Goal: Information Seeking & Learning: Learn about a topic

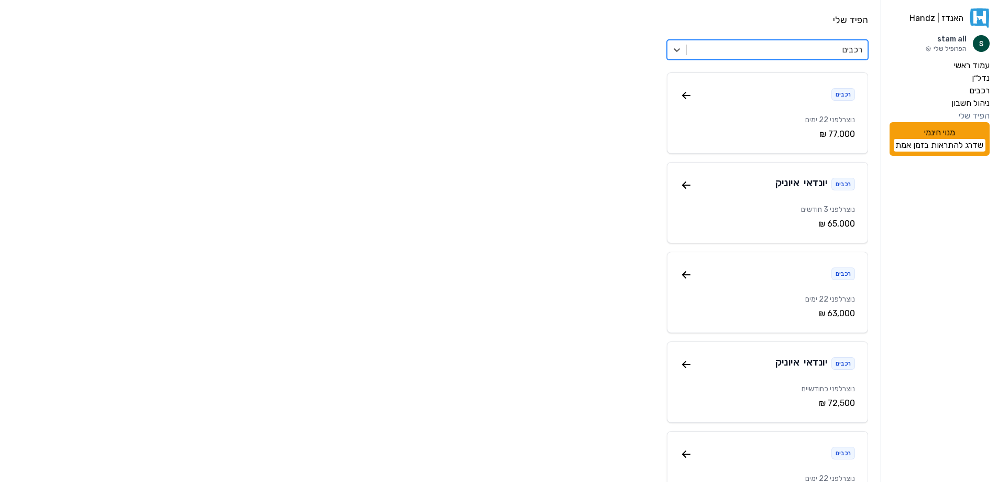
click at [980, 114] on label "הפיד שלי" at bounding box center [974, 116] width 31 height 13
click at [980, 100] on label "ניהול חשבון" at bounding box center [971, 103] width 38 height 13
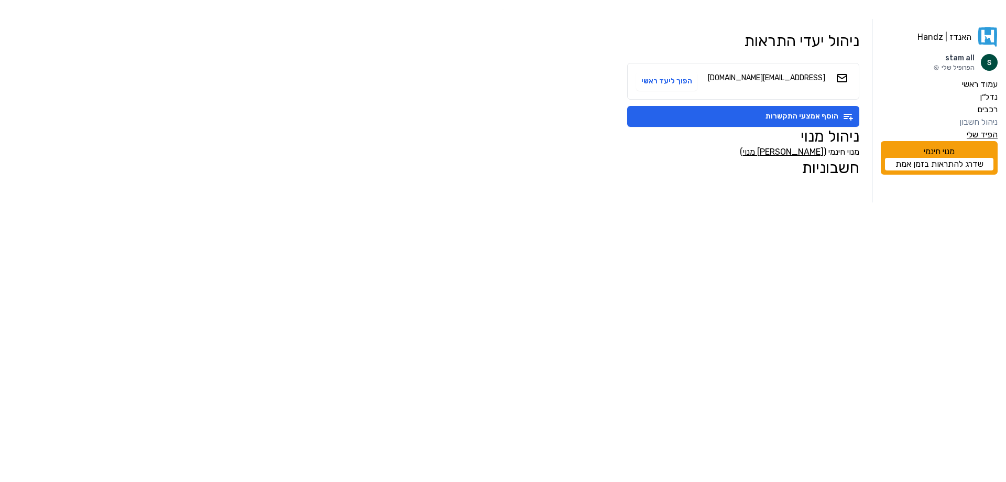
click at [991, 128] on label "הפיד שלי" at bounding box center [982, 134] width 31 height 13
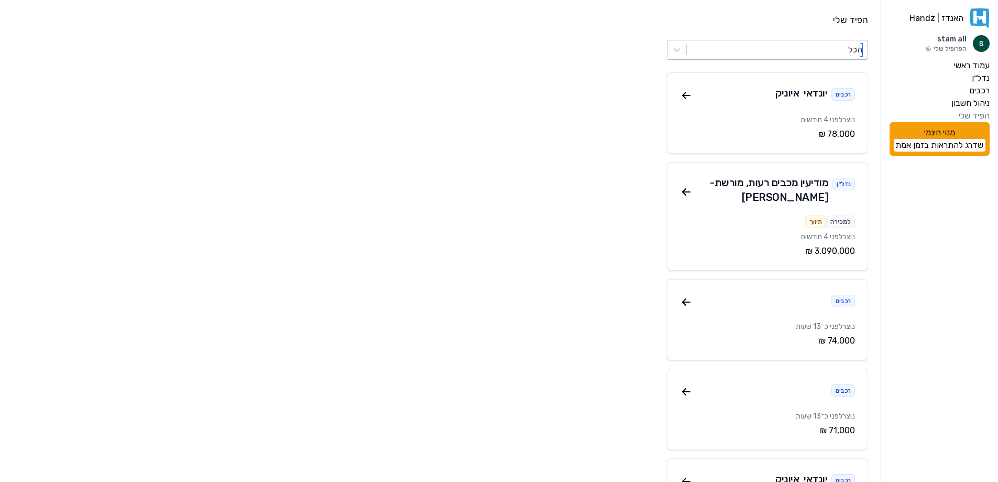
click at [818, 46] on div at bounding box center [777, 49] width 170 height 15
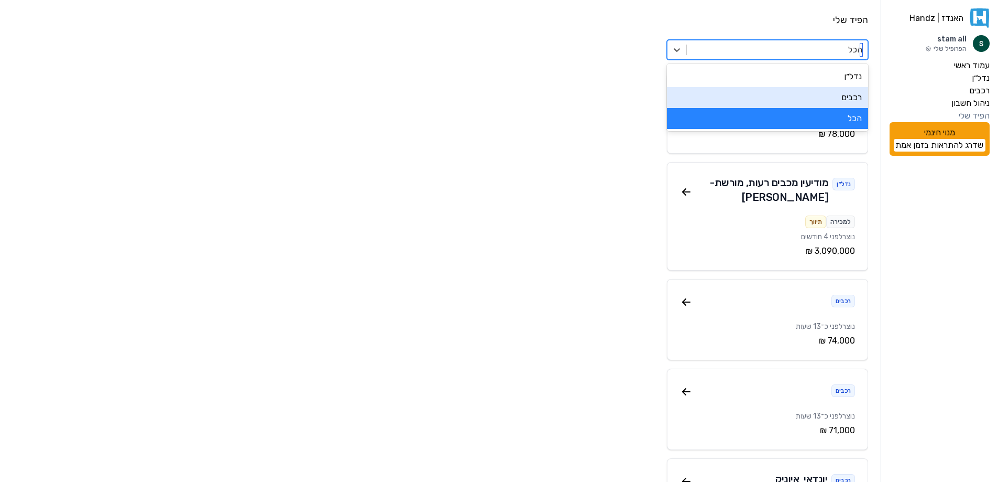
click at [852, 100] on div "רכבים" at bounding box center [767, 97] width 201 height 21
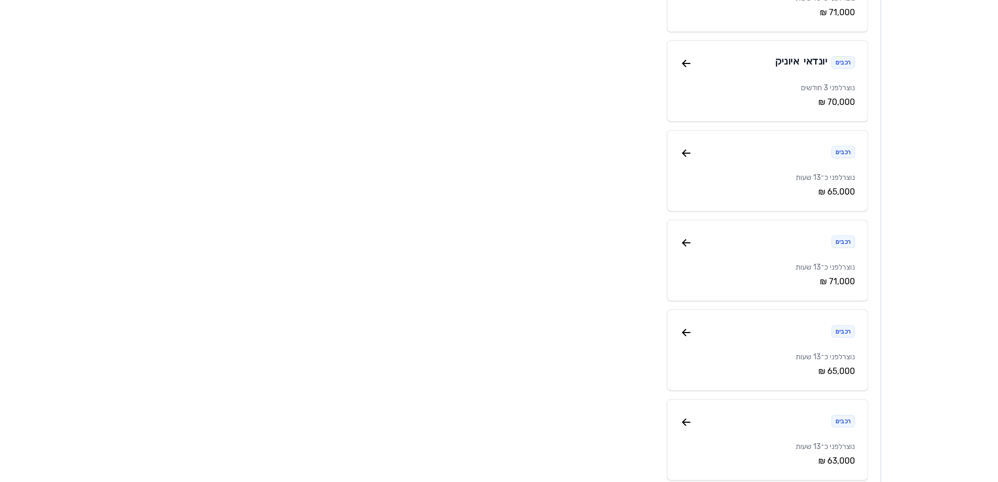
scroll to position [314, 0]
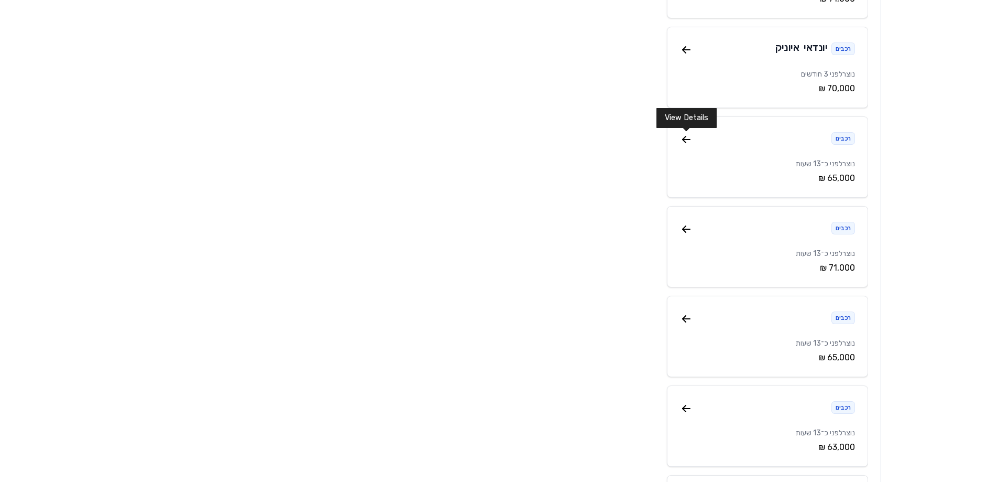
click at [687, 142] on icon at bounding box center [686, 139] width 13 height 13
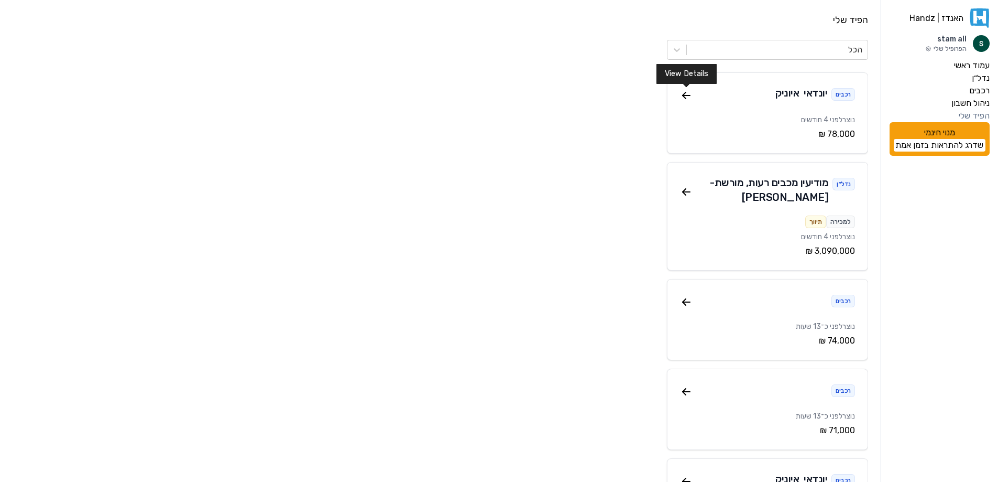
click at [692, 91] on icon at bounding box center [686, 95] width 13 height 13
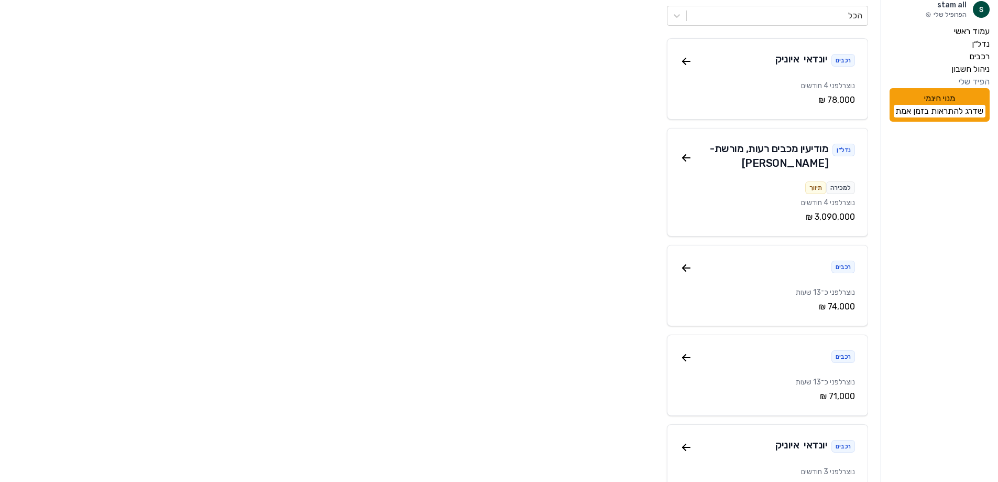
scroll to position [52, 0]
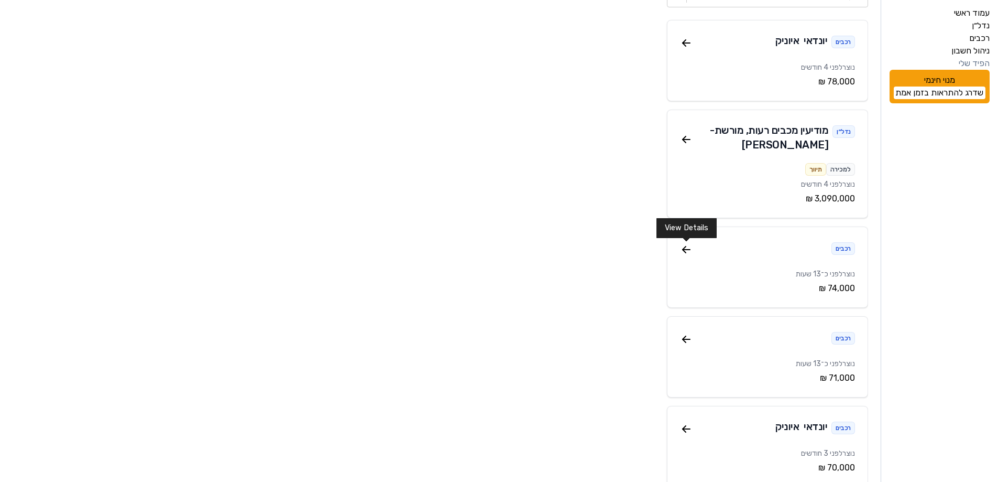
click at [690, 251] on icon at bounding box center [686, 249] width 13 height 13
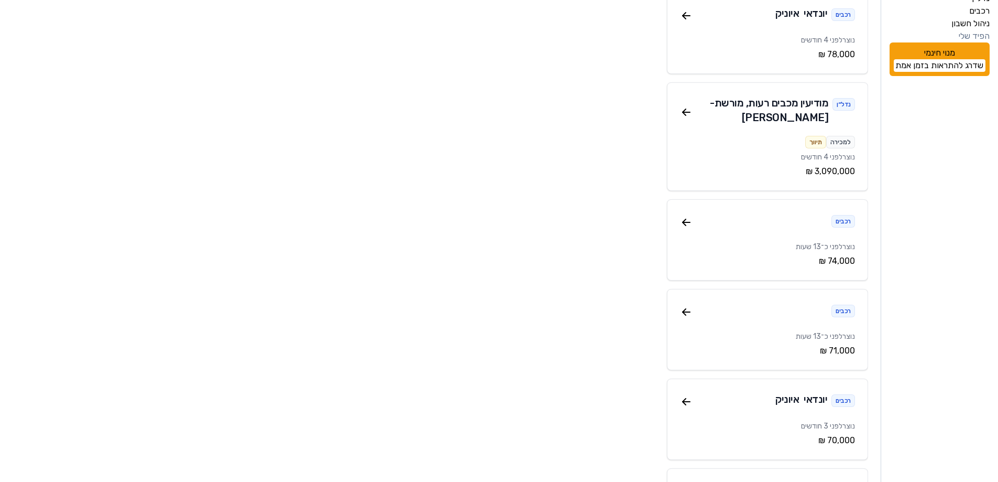
scroll to position [105, 0]
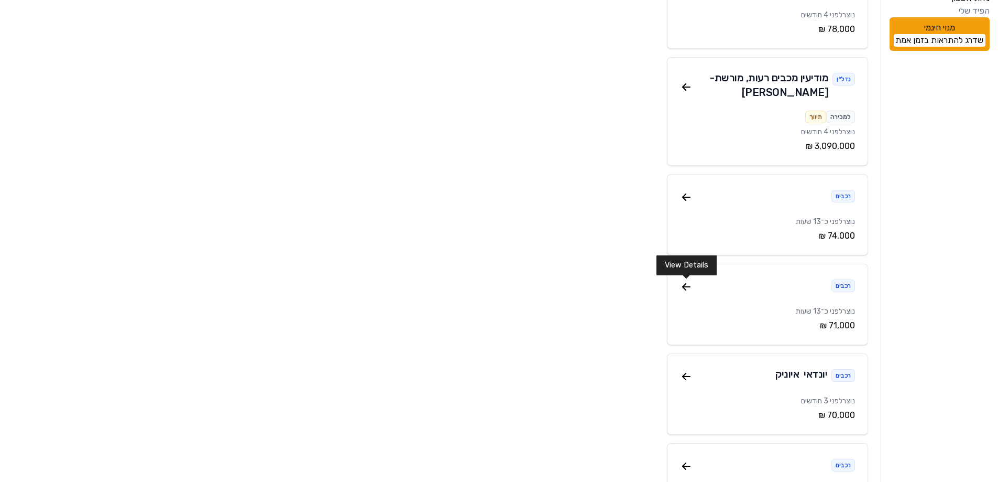
click at [687, 287] on icon at bounding box center [686, 286] width 13 height 13
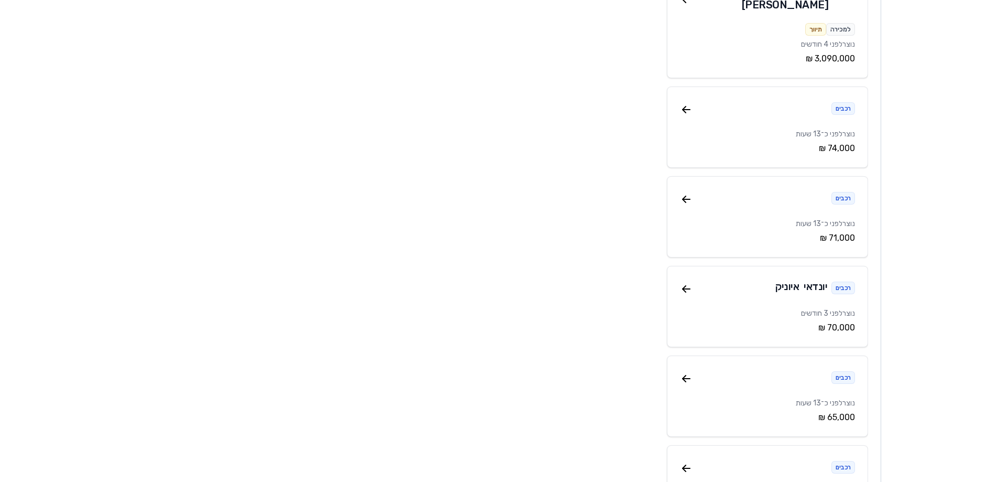
scroll to position [210, 0]
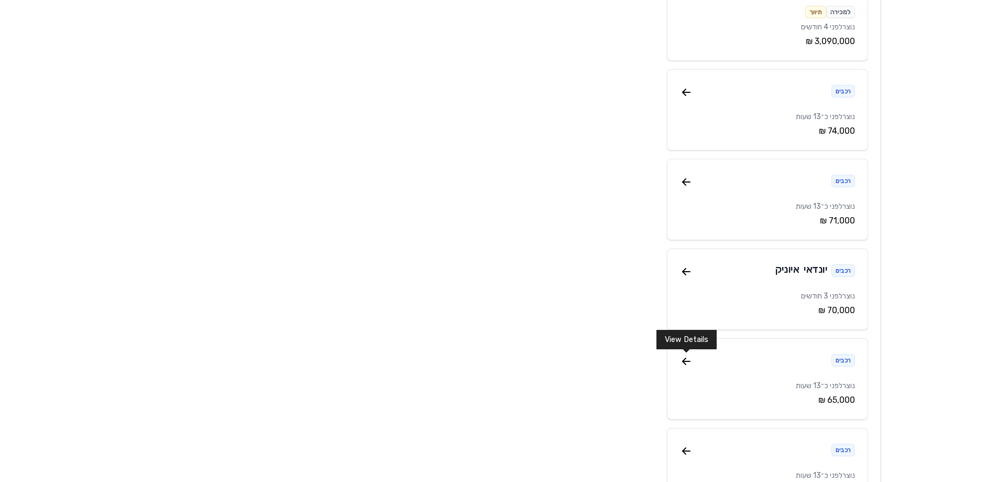
click at [681, 355] on icon at bounding box center [686, 361] width 13 height 13
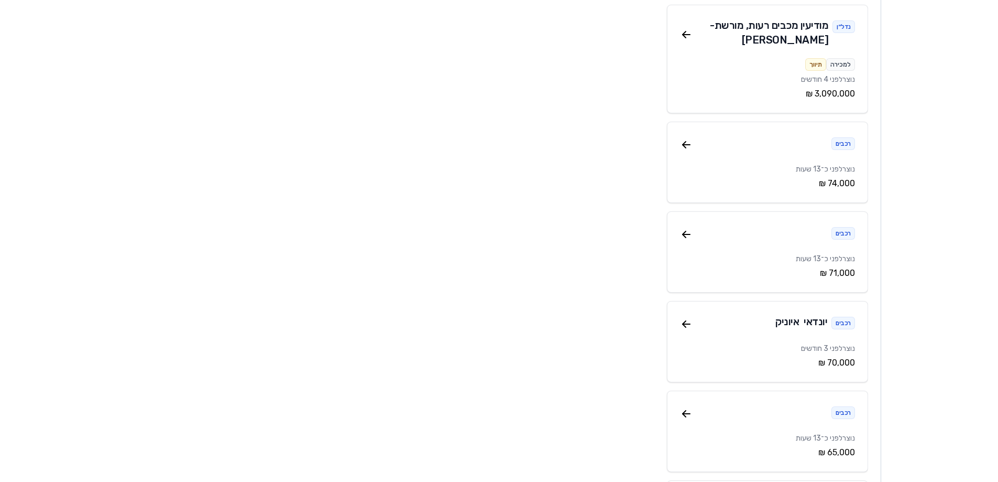
scroll to position [210, 0]
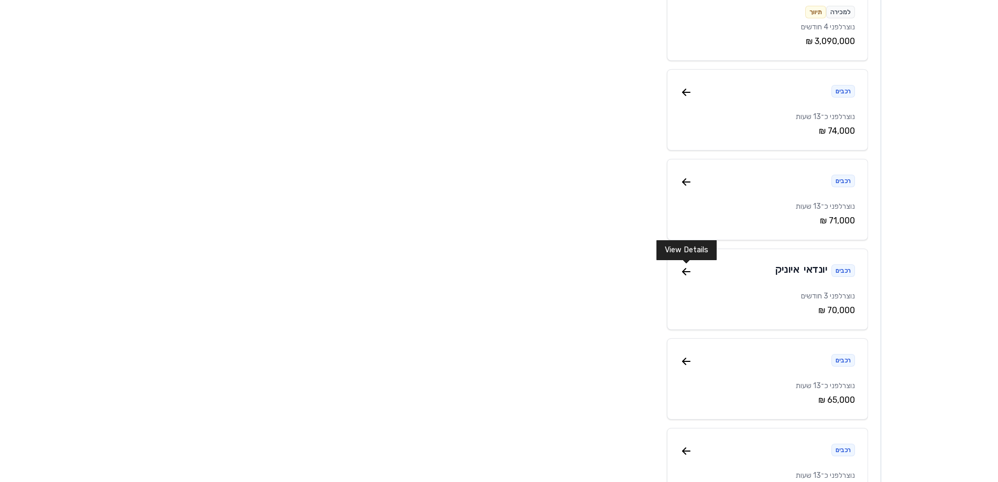
click at [684, 274] on icon at bounding box center [686, 271] width 13 height 13
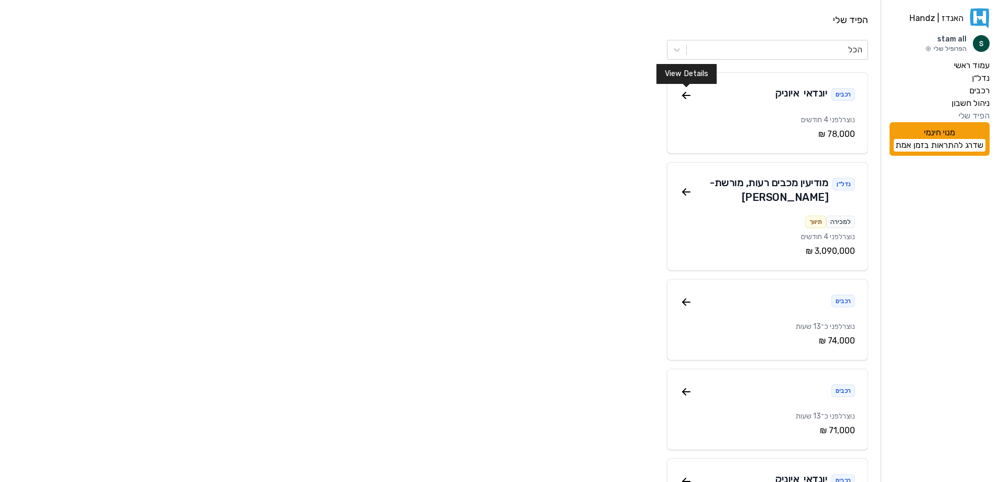
click at [689, 97] on icon at bounding box center [686, 95] width 13 height 13
click at [678, 191] on div "נדל״ן מודיעין מכבים רעות , מורשת - [PERSON_NAME] למכירה תיווך נוצר לפני 4 חודשי…" at bounding box center [767, 216] width 201 height 108
click at [692, 195] on icon at bounding box center [686, 192] width 13 height 13
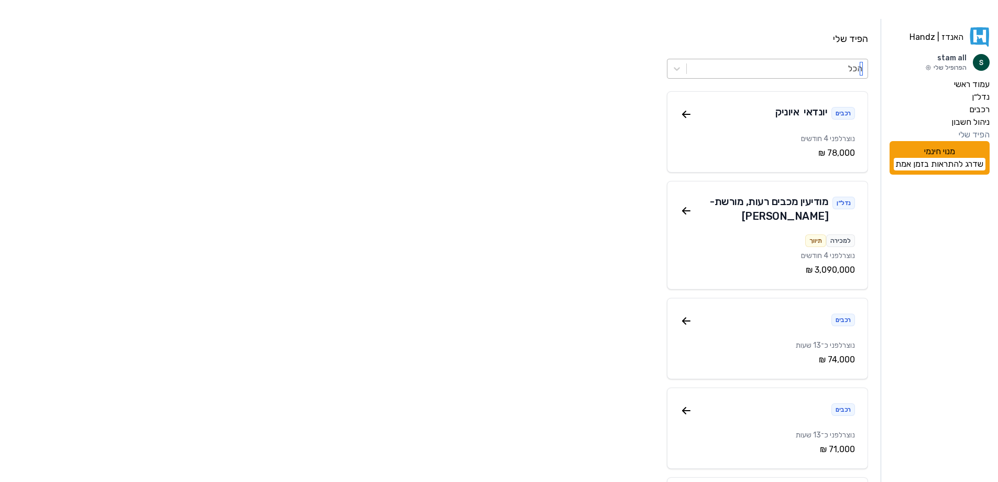
click at [814, 61] on div at bounding box center [777, 68] width 170 height 15
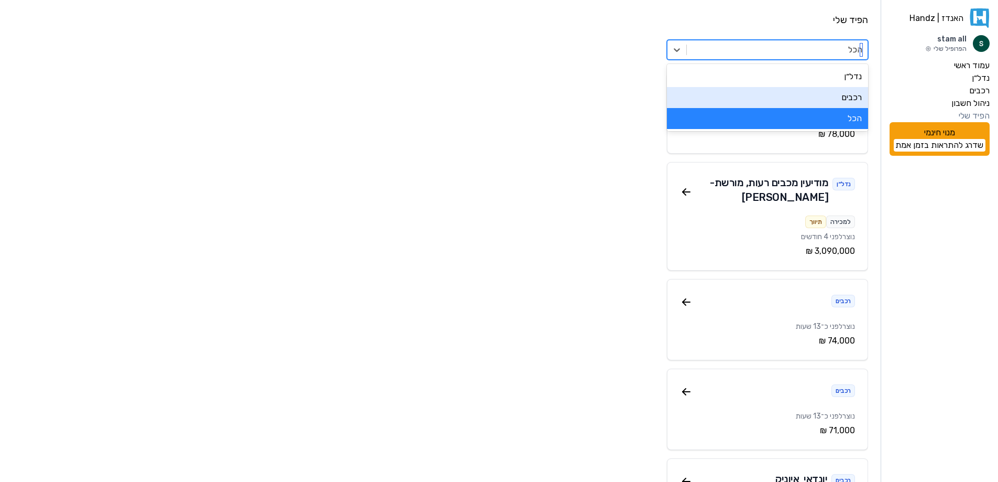
click at [853, 96] on div "רכבים" at bounding box center [767, 97] width 201 height 21
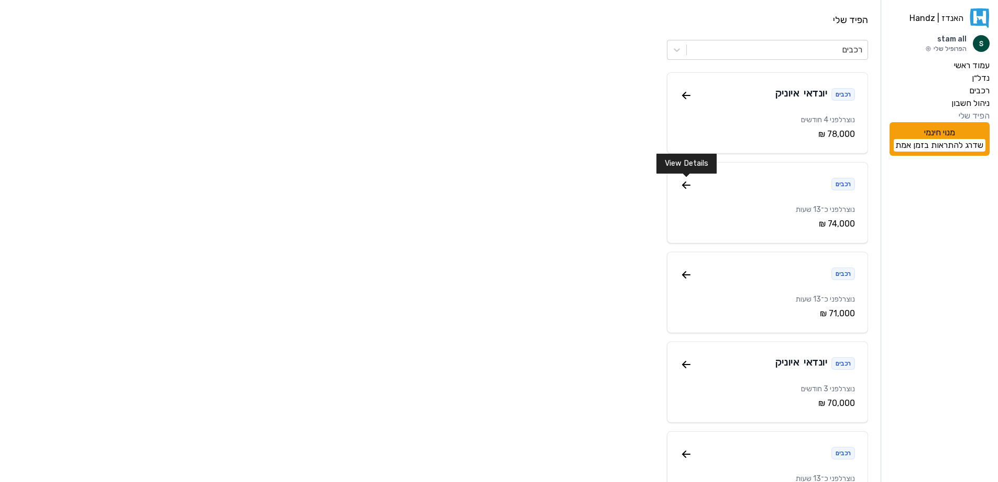
click at [683, 185] on icon at bounding box center [684, 186] width 3 height 3
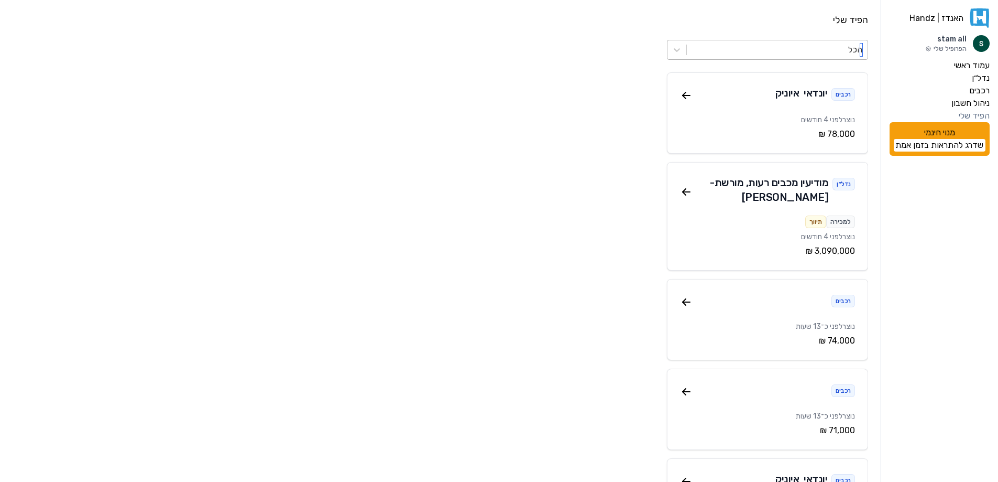
click at [755, 47] on div at bounding box center [777, 49] width 170 height 15
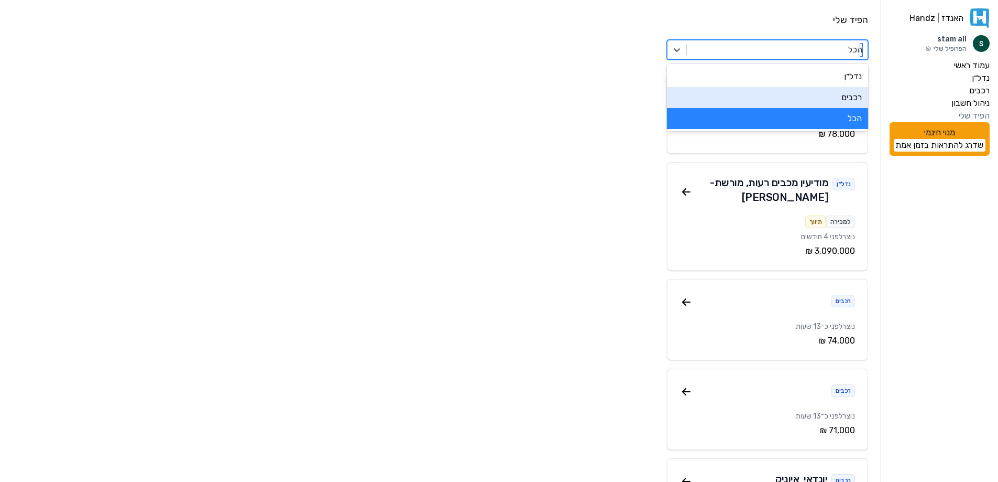
click at [808, 90] on div "רכבים" at bounding box center [767, 97] width 201 height 21
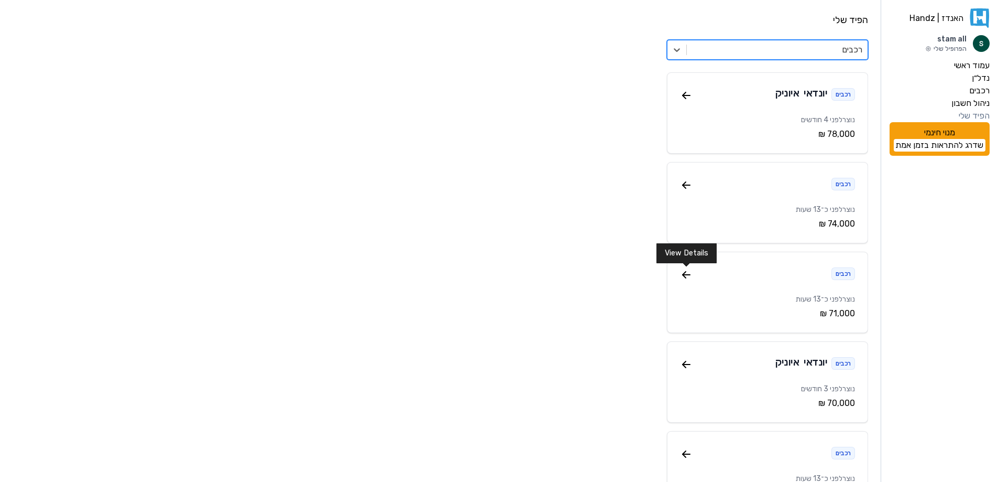
click at [684, 274] on icon at bounding box center [684, 272] width 3 height 3
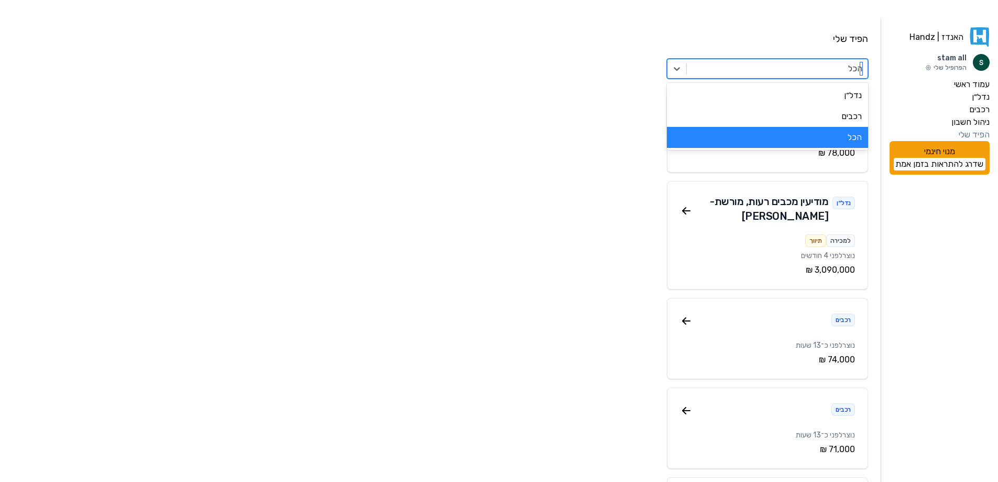
click at [842, 59] on div "הכל" at bounding box center [777, 68] width 181 height 19
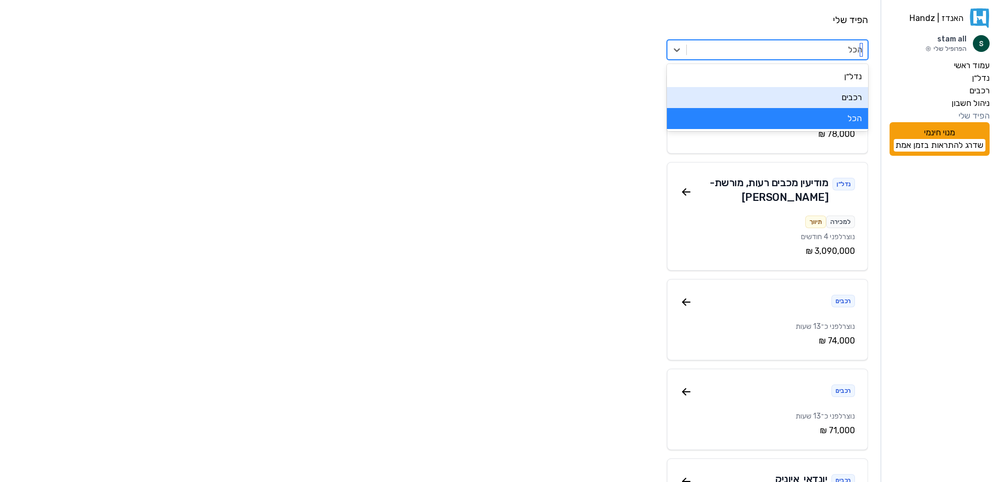
click at [853, 93] on div "רכבים" at bounding box center [767, 97] width 201 height 21
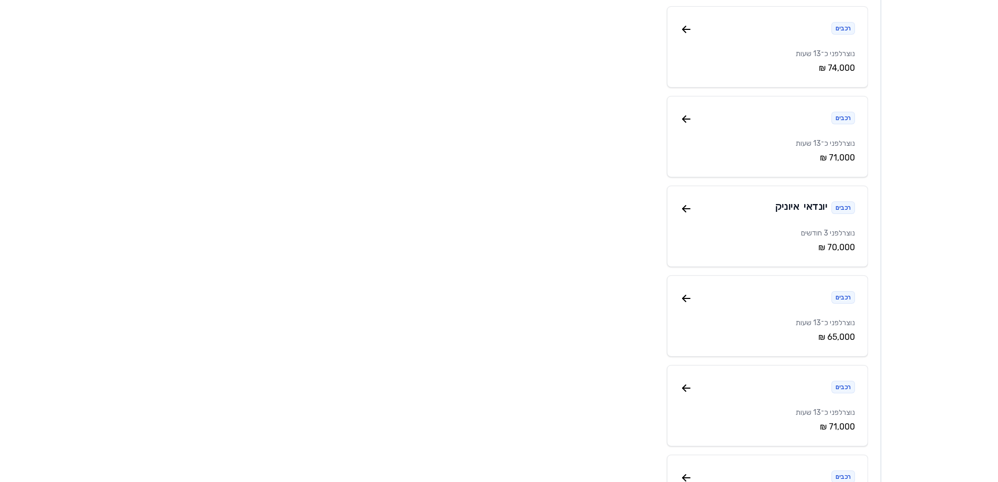
scroll to position [157, 0]
click at [687, 203] on icon at bounding box center [686, 207] width 13 height 13
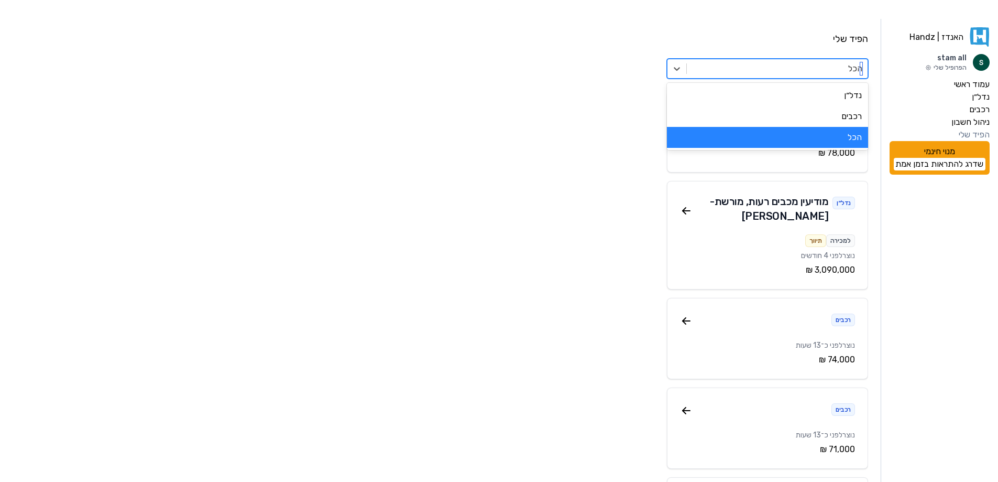
click at [853, 61] on div at bounding box center [777, 68] width 170 height 15
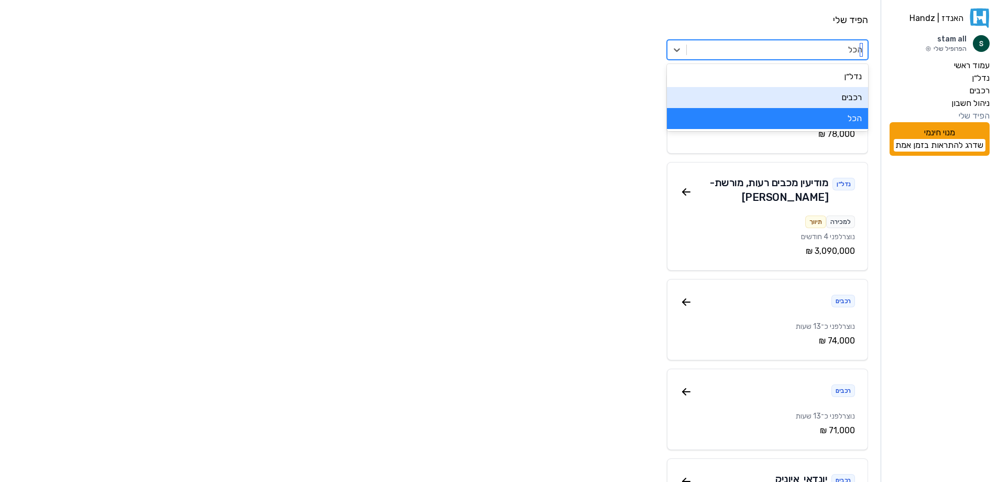
click at [858, 98] on div "רכבים" at bounding box center [767, 97] width 201 height 21
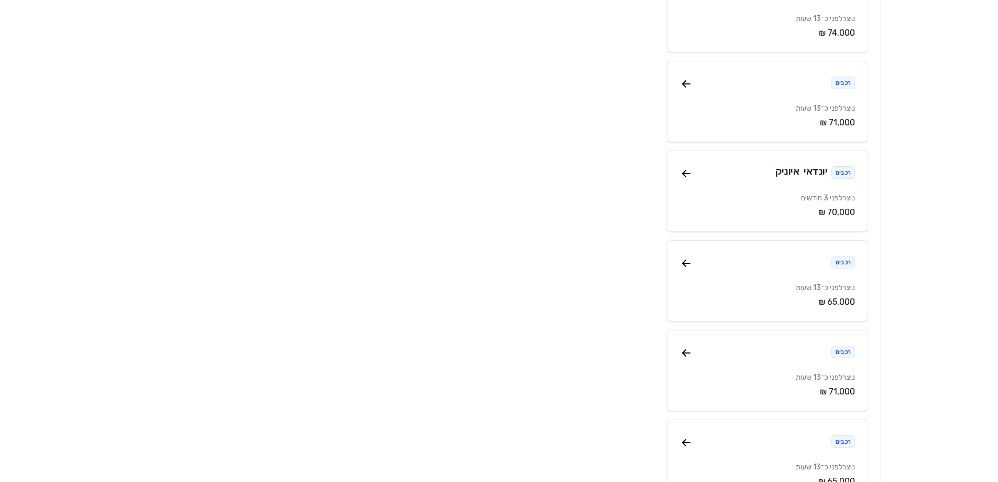
scroll to position [210, 0]
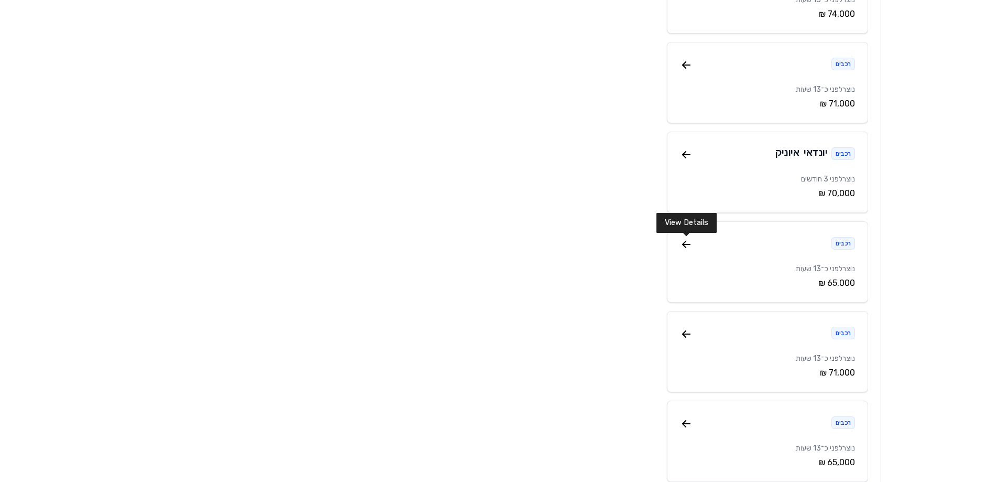
click at [685, 245] on icon at bounding box center [686, 244] width 13 height 13
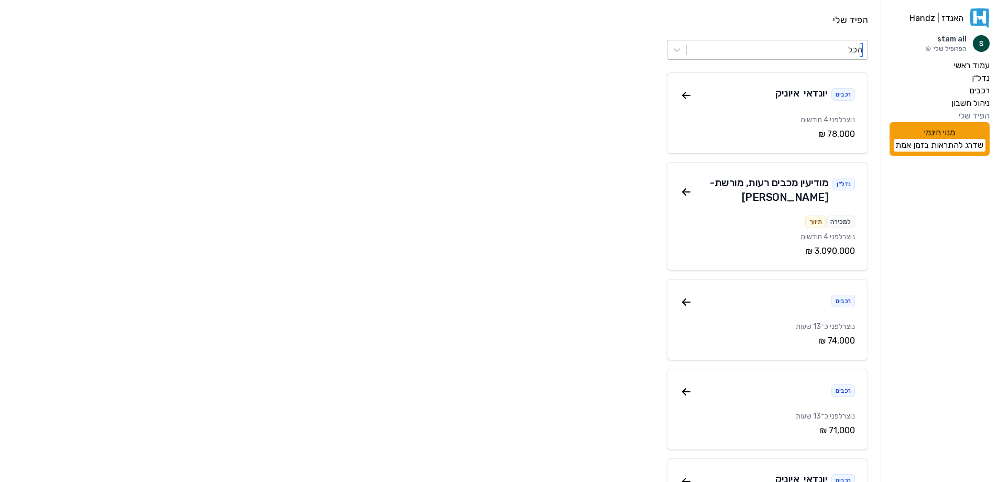
click at [833, 45] on div at bounding box center [777, 49] width 170 height 15
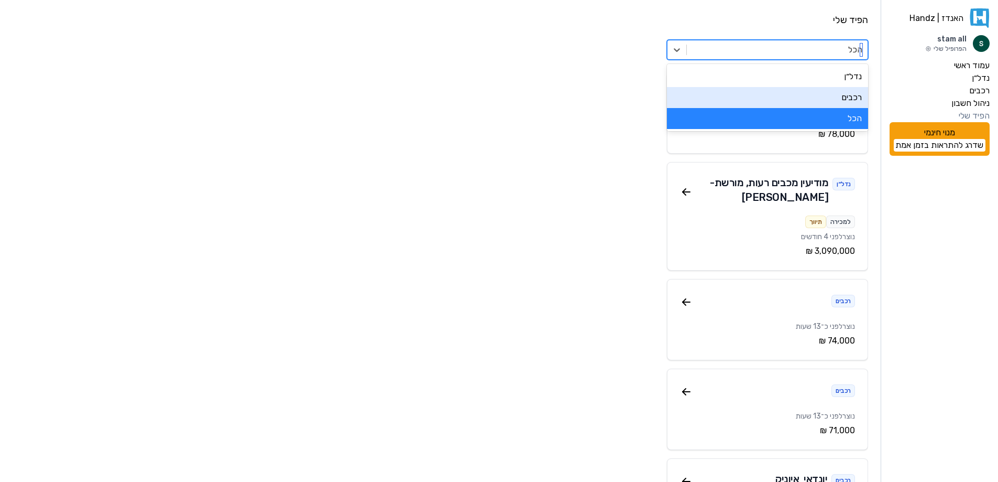
click at [852, 96] on div "רכבים" at bounding box center [767, 97] width 201 height 21
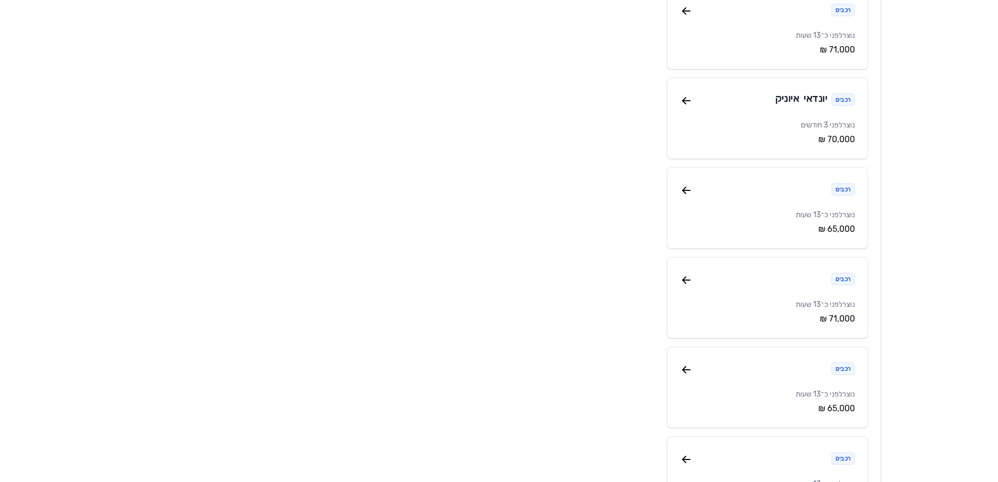
scroll to position [314, 0]
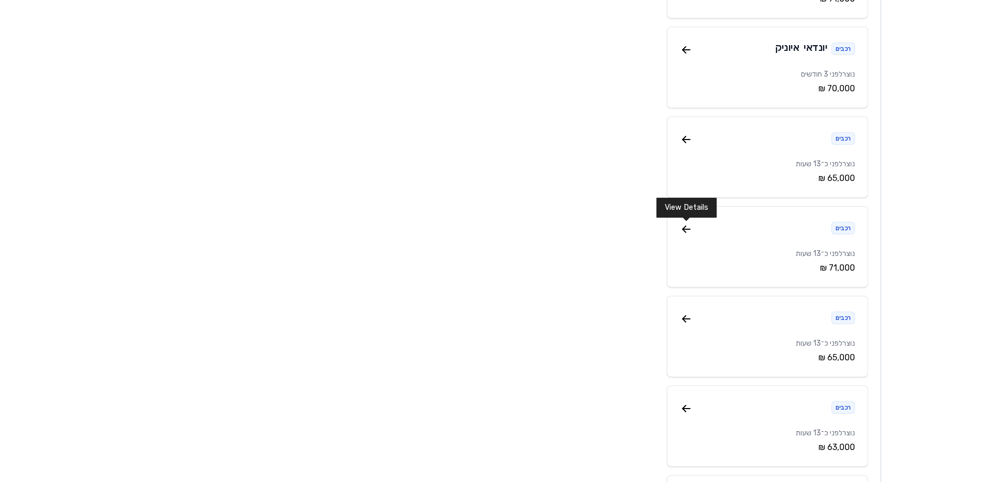
click at [689, 231] on icon at bounding box center [686, 229] width 13 height 13
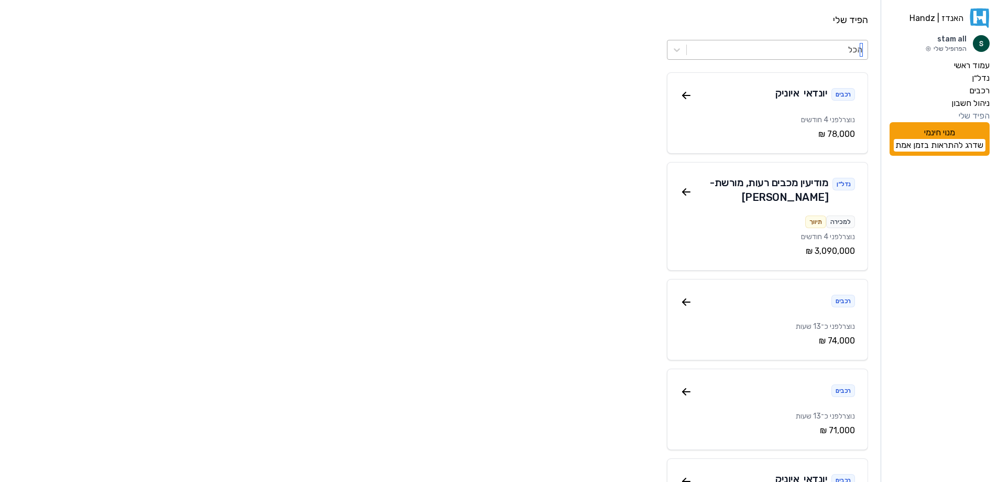
click at [813, 54] on div at bounding box center [777, 49] width 170 height 15
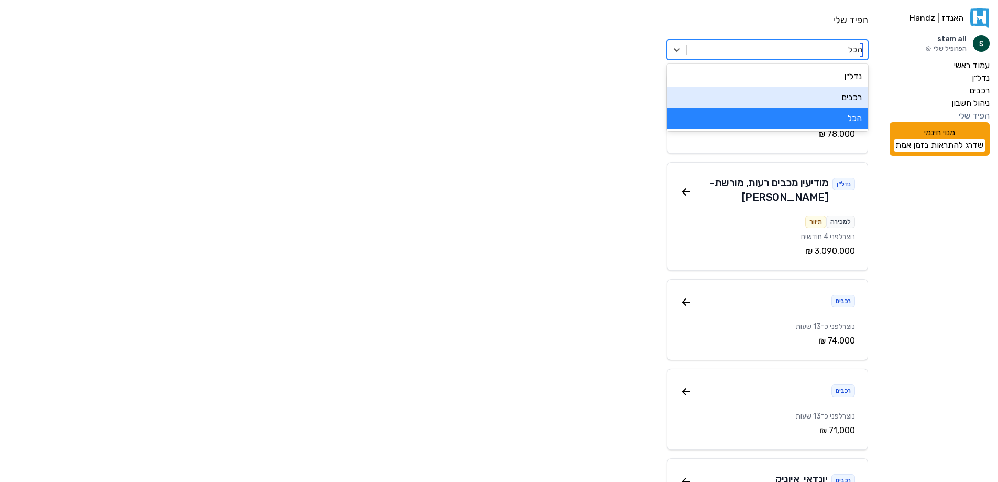
click at [833, 90] on div "רכבים" at bounding box center [767, 97] width 201 height 21
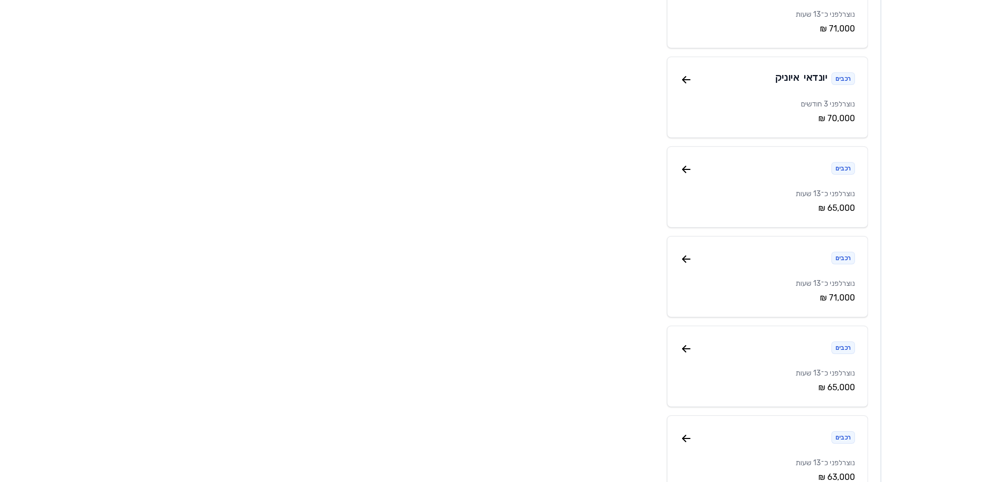
scroll to position [314, 0]
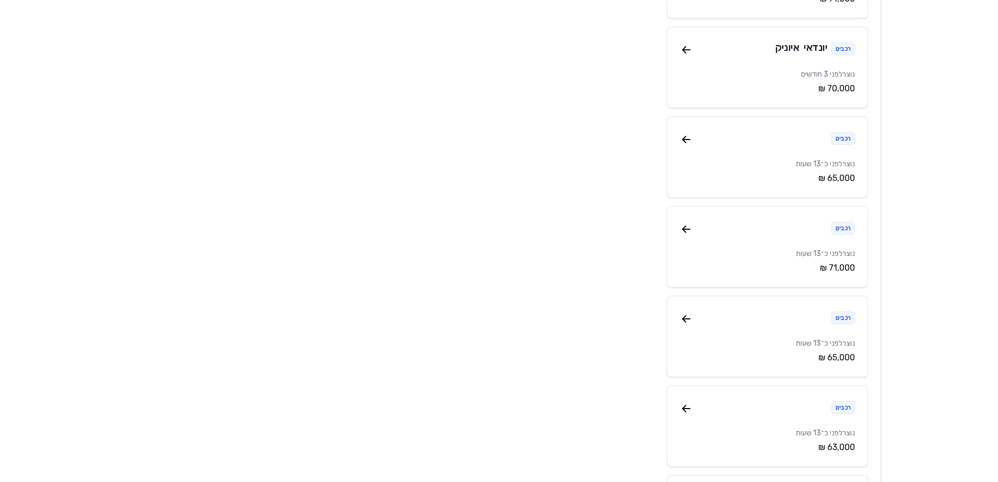
click at [676, 317] on div "רכבים נוצר לפני כ־13 שעות ‏65,000 ‏₪ View Details" at bounding box center [767, 336] width 201 height 81
click at [682, 320] on icon at bounding box center [686, 318] width 13 height 13
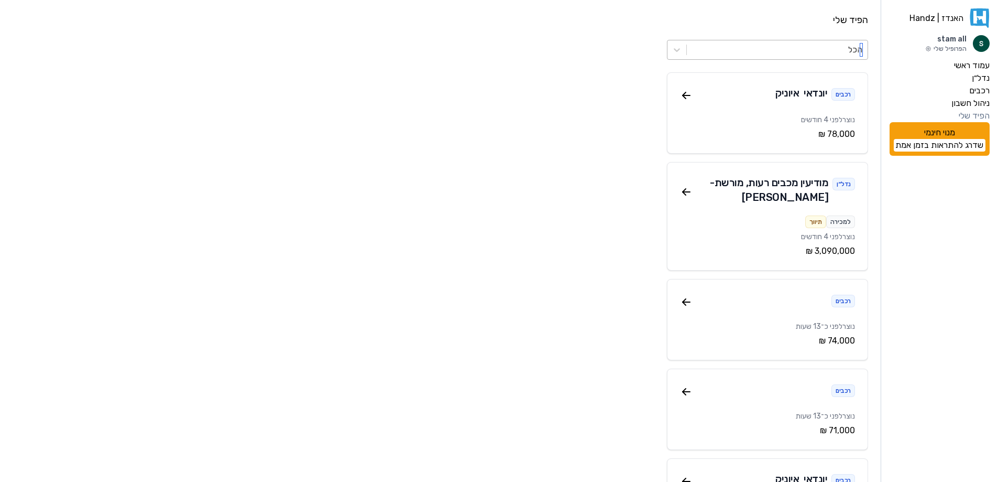
click at [854, 47] on div at bounding box center [777, 49] width 170 height 15
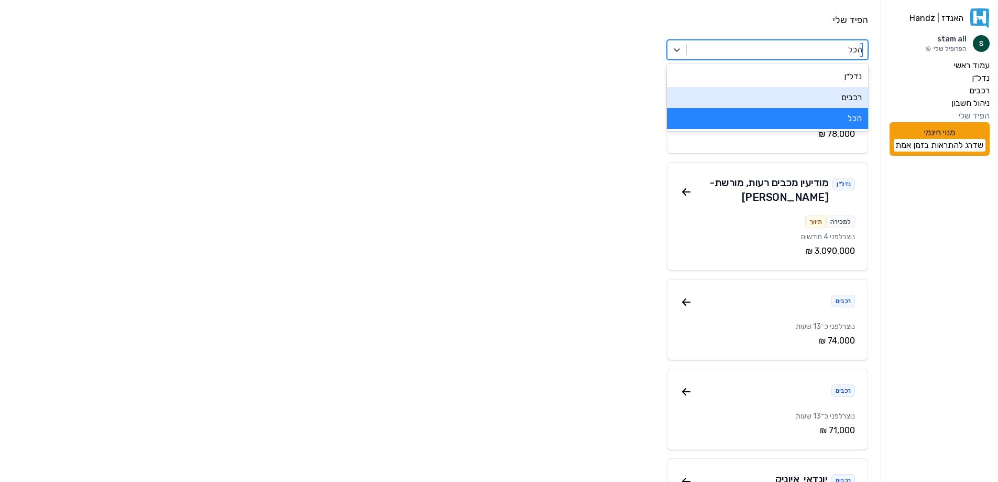
click at [861, 97] on div "רכבים" at bounding box center [767, 97] width 201 height 21
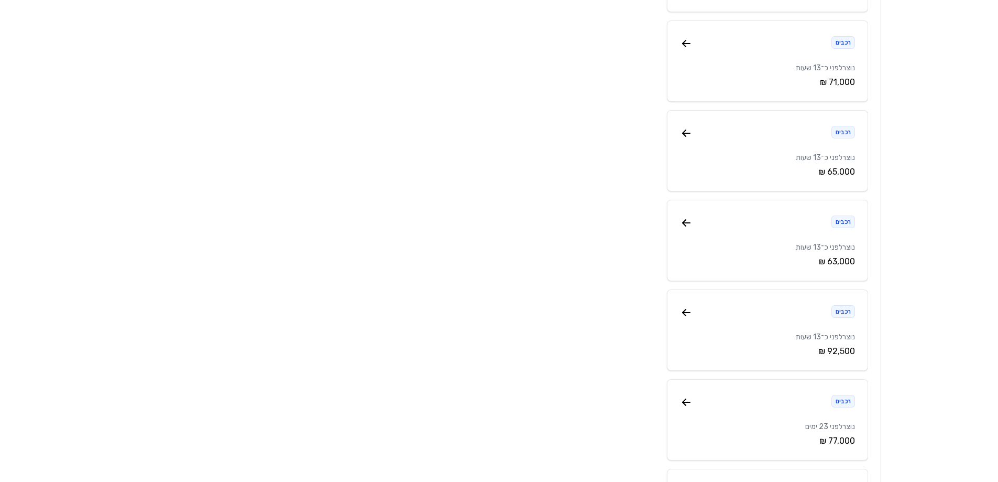
scroll to position [524, 0]
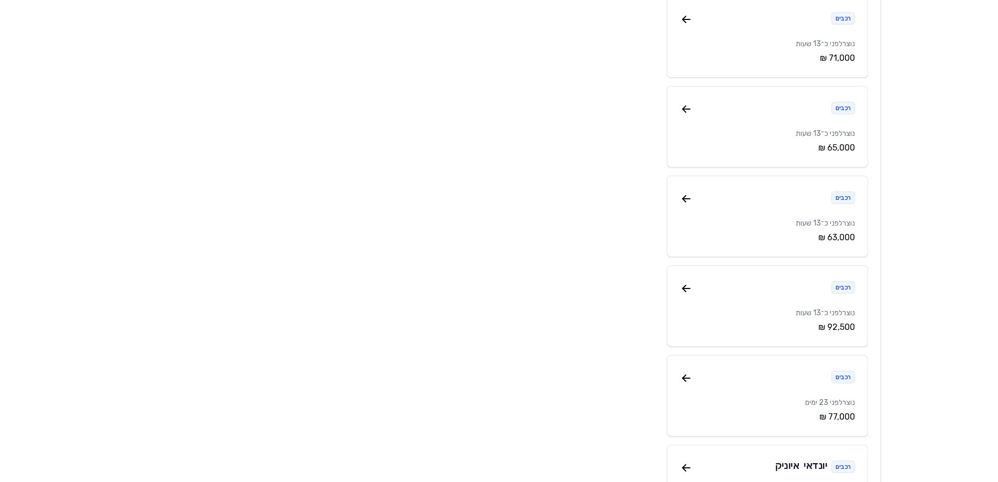
click at [693, 200] on div "רכבים" at bounding box center [767, 198] width 175 height 19
click at [688, 200] on icon at bounding box center [686, 198] width 13 height 13
